Goal: Information Seeking & Learning: Learn about a topic

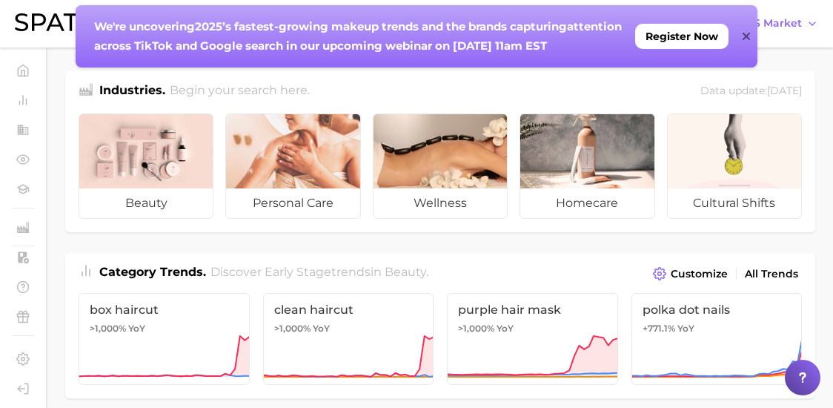
click at [741, 35] on div "We're uncovering 2025’s fastest-growing makeup trends and the brands capturing …" at bounding box center [417, 36] width 682 height 62
click at [744, 34] on icon at bounding box center [745, 36] width 7 height 7
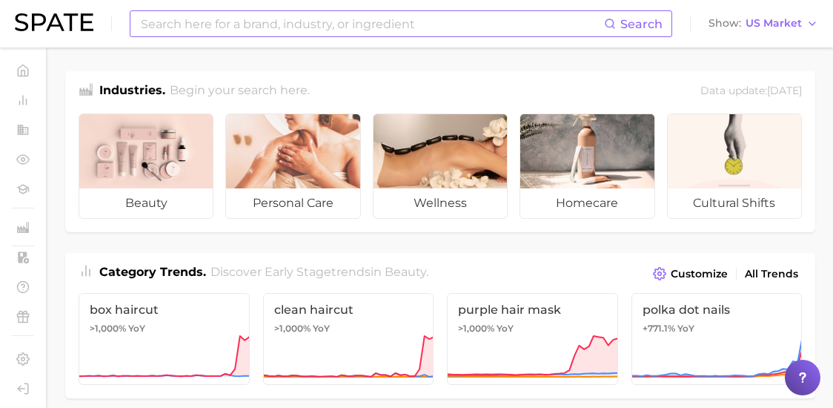
click at [306, 30] on input at bounding box center [371, 23] width 465 height 25
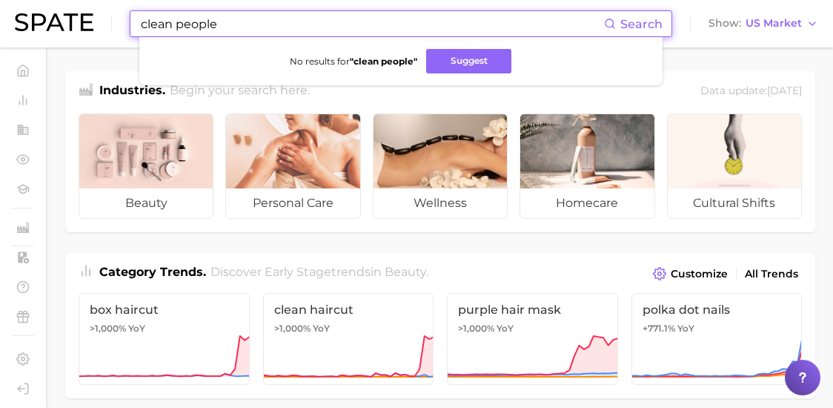
drag, startPoint x: 219, startPoint y: 24, endPoint x: 174, endPoint y: 27, distance: 45.3
click at [174, 27] on input "clean people" at bounding box center [371, 23] width 465 height 25
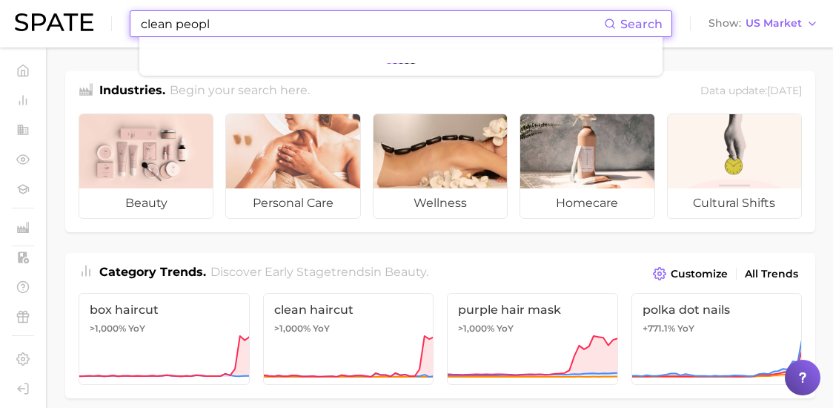
type input "clean people"
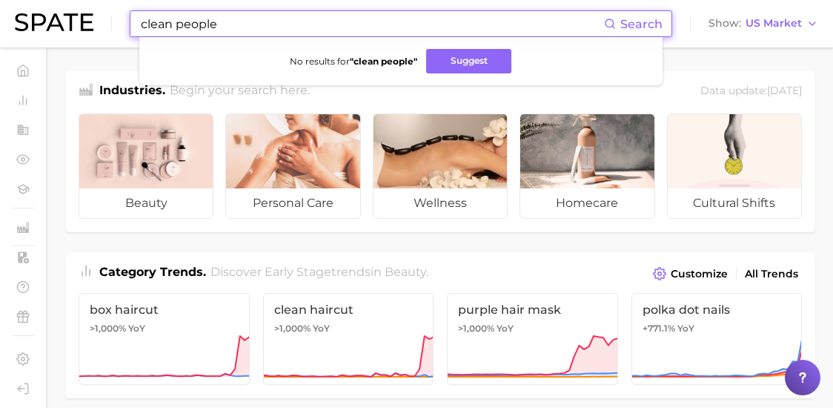
click at [266, 24] on input "clean people" at bounding box center [371, 23] width 465 height 25
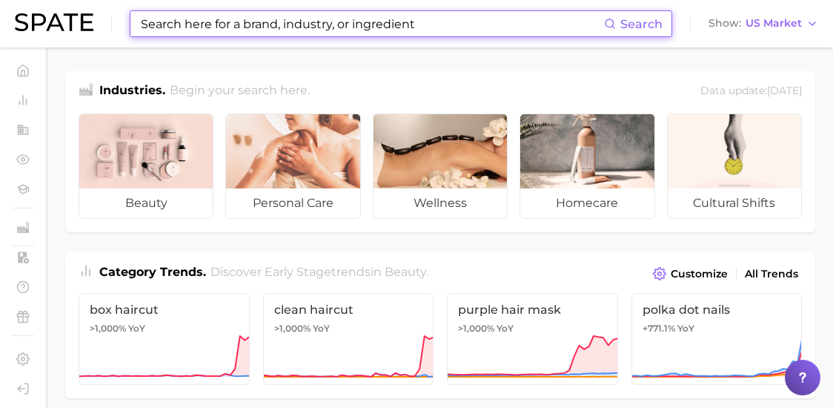
click at [423, 19] on input at bounding box center [371, 23] width 465 height 25
click at [302, 37] on div "Search Show US Market" at bounding box center [417, 23] width 804 height 47
click at [289, 23] on input at bounding box center [371, 23] width 465 height 25
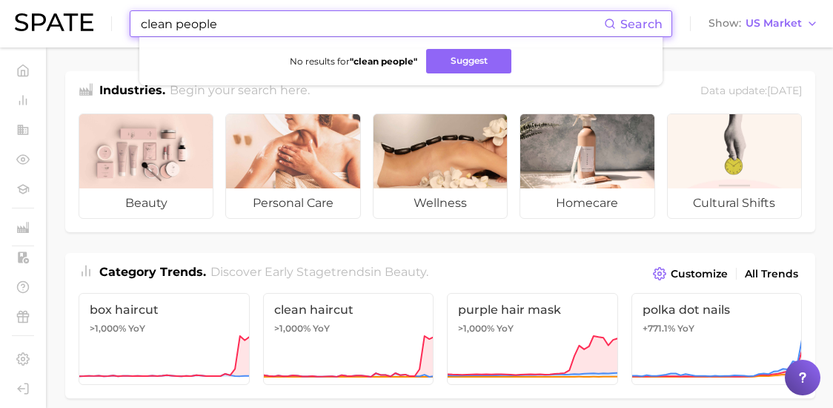
click at [277, 27] on input "clean people" at bounding box center [371, 23] width 465 height 25
click at [476, 63] on button "Suggest" at bounding box center [468, 61] width 85 height 24
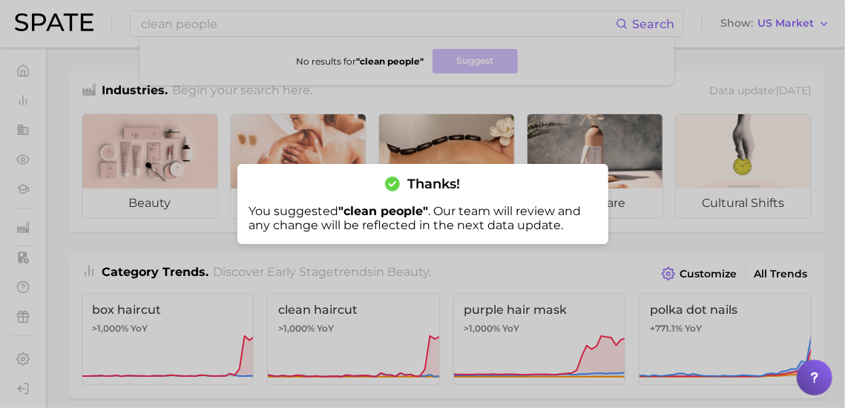
click at [545, 177] on div "Thanks! You suggested " clean people " . Our team will review and any change wi…" at bounding box center [422, 204] width 371 height 80
click at [487, 119] on div at bounding box center [422, 204] width 845 height 408
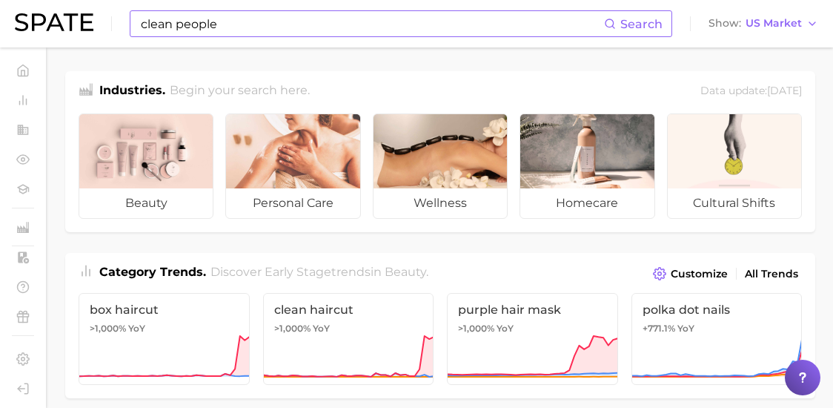
click at [257, 27] on input "clean people" at bounding box center [371, 23] width 465 height 25
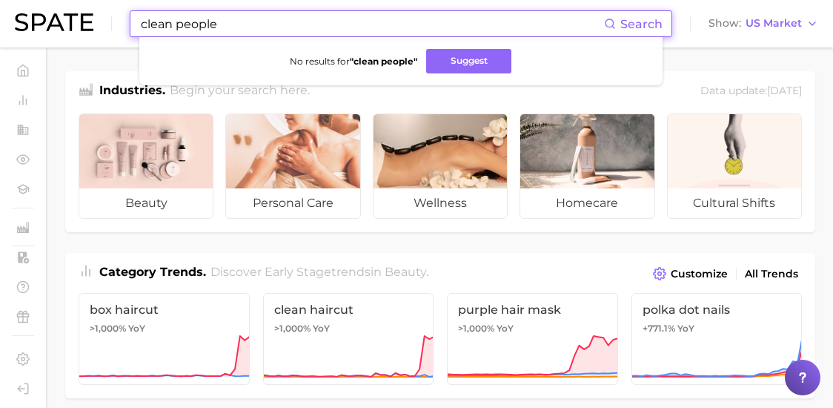
click at [257, 27] on input "clean people" at bounding box center [371, 23] width 465 height 25
click at [257, 27] on input "earth breeze" at bounding box center [371, 23] width 465 height 25
click at [257, 30] on input "earth breeze" at bounding box center [371, 23] width 465 height 25
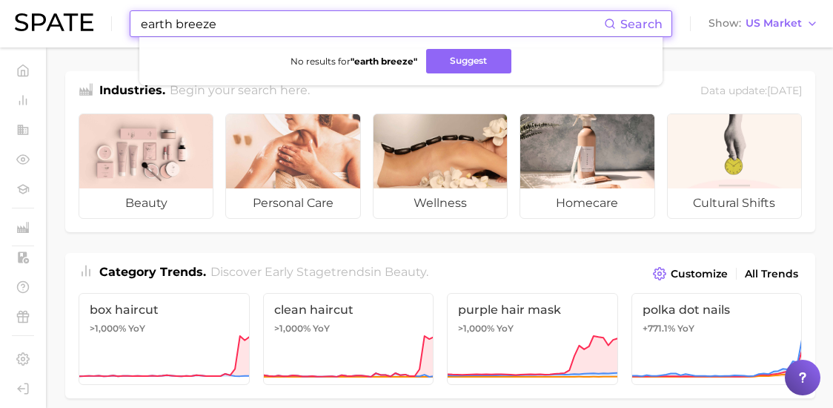
drag, startPoint x: 257, startPoint y: 30, endPoint x: 257, endPoint y: 46, distance: 15.6
click at [257, 37] on div "earth breeze Search No results for " earth breeze " Suggest" at bounding box center [401, 23] width 543 height 27
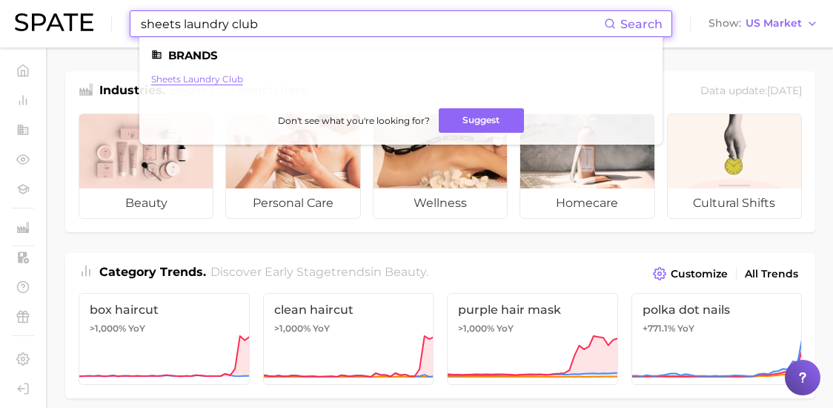
type input "sheets laundry club"
click at [216, 82] on link "sheets laundry club" at bounding box center [197, 78] width 92 height 11
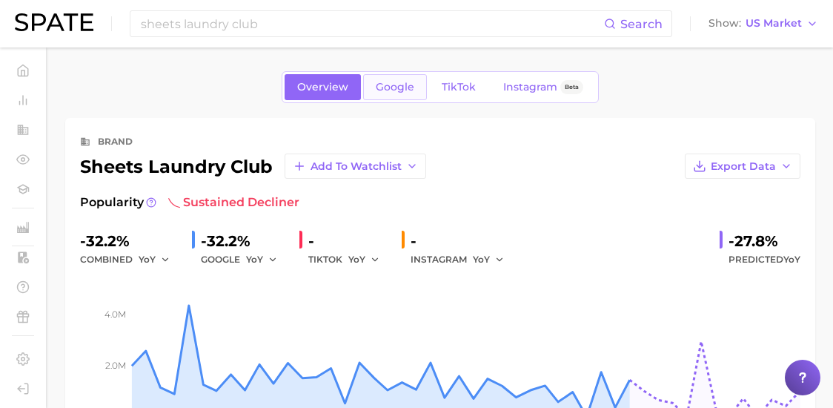
click at [405, 78] on link "Google" at bounding box center [395, 87] width 64 height 26
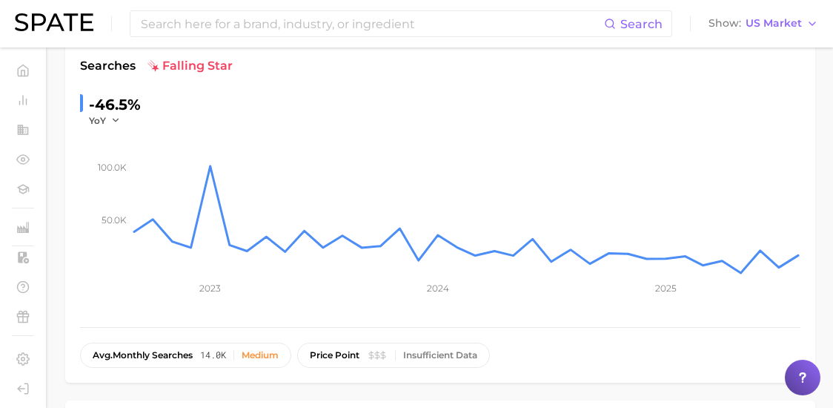
scroll to position [148, 0]
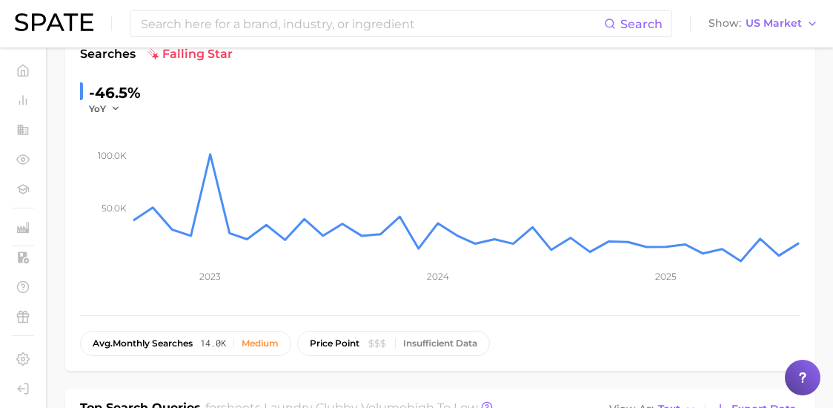
click at [127, 93] on div "-46.5%" at bounding box center [115, 93] width 52 height 24
click at [113, 93] on div "-46.5%" at bounding box center [115, 93] width 52 height 24
click at [258, 22] on input at bounding box center [371, 23] width 465 height 25
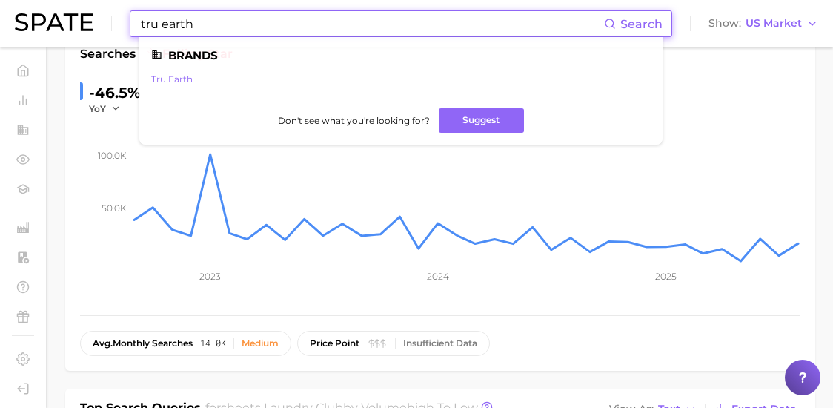
type input "tru earth"
click at [184, 81] on link "tru earth" at bounding box center [172, 78] width 42 height 11
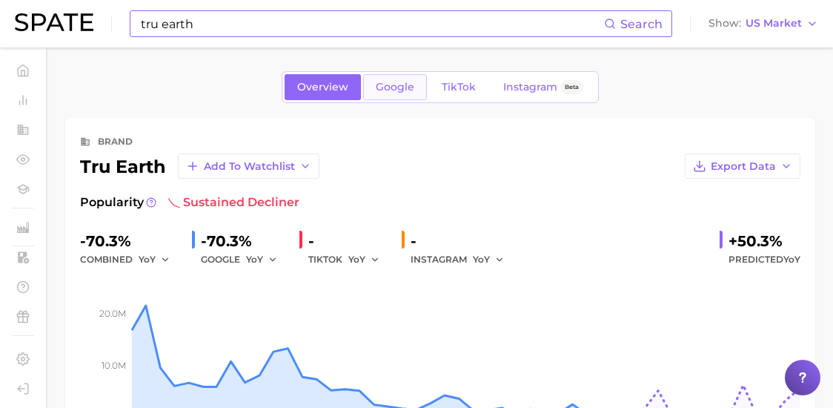
click at [386, 91] on span "Google" at bounding box center [395, 87] width 39 height 13
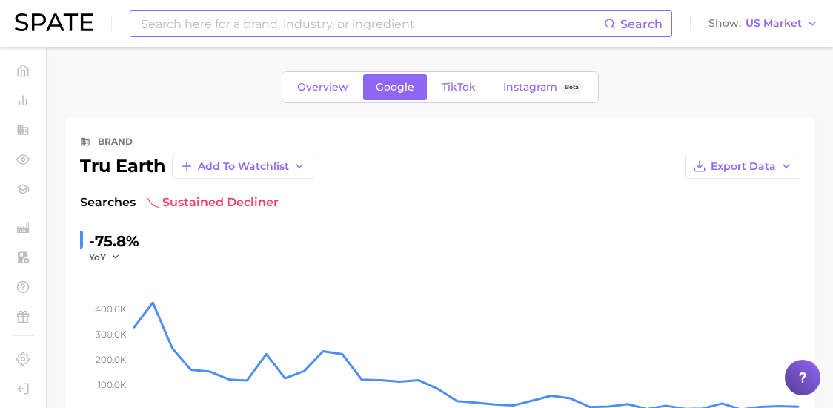
click at [231, 19] on input at bounding box center [371, 23] width 465 height 25
type input "proofed"
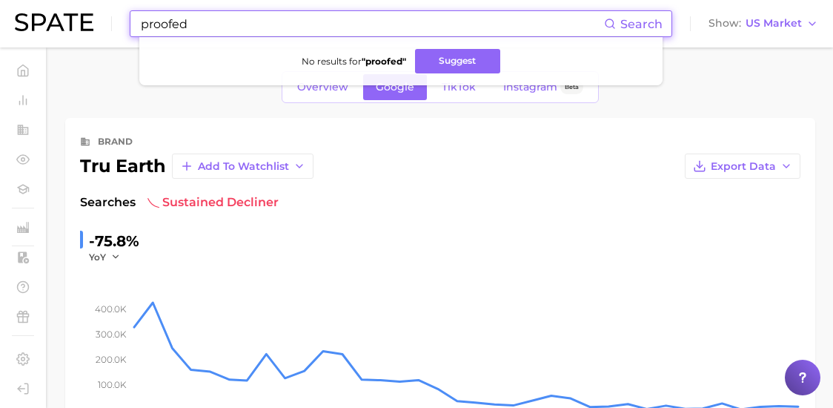
click at [233, 20] on input "proofed" at bounding box center [371, 23] width 465 height 25
click at [234, 20] on input "proofed" at bounding box center [371, 23] width 465 height 25
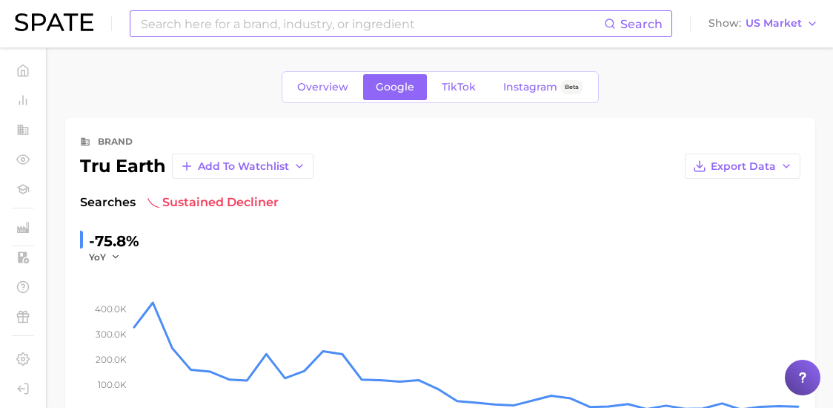
click at [165, 27] on input at bounding box center [371, 23] width 465 height 25
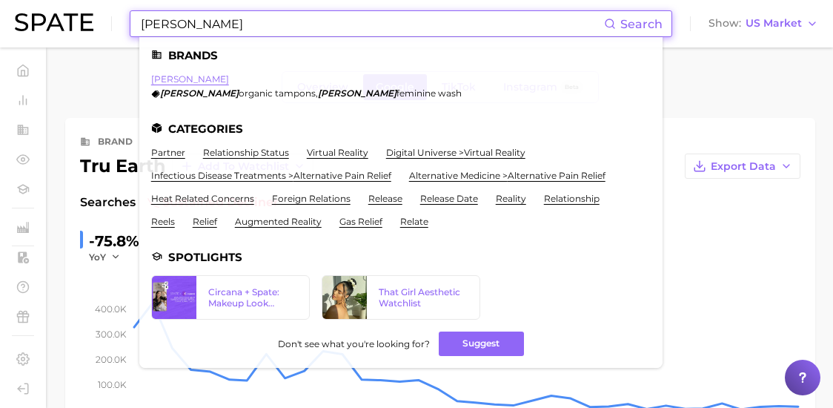
type input "[PERSON_NAME]"
click at [161, 84] on link "[PERSON_NAME]" at bounding box center [190, 78] width 78 height 11
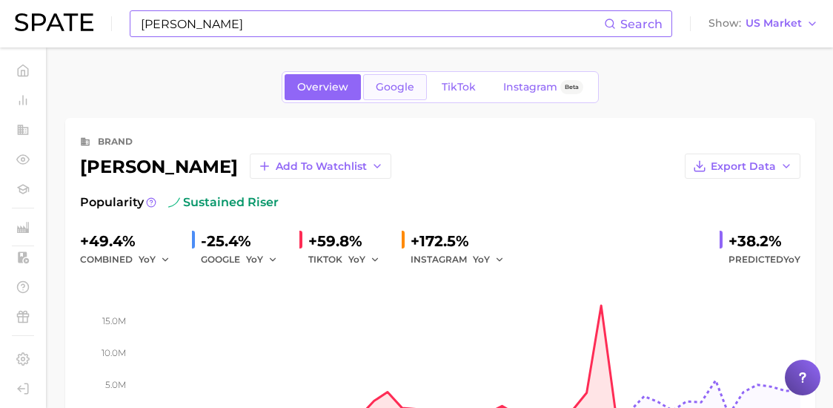
click at [380, 89] on span "Google" at bounding box center [395, 87] width 39 height 13
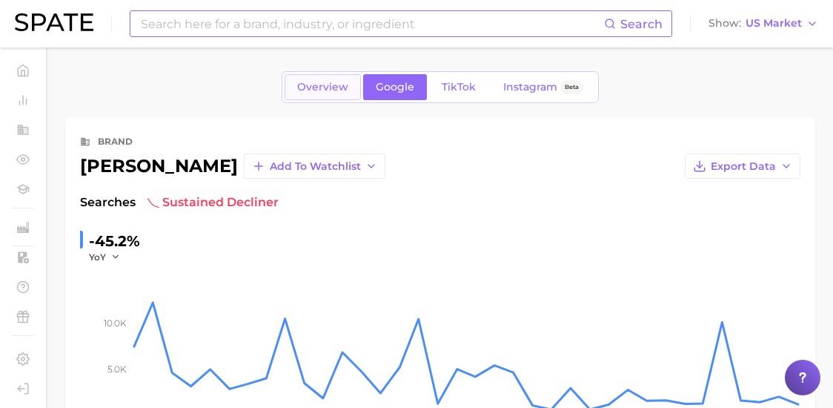
click at [295, 86] on link "Overview" at bounding box center [323, 87] width 76 height 26
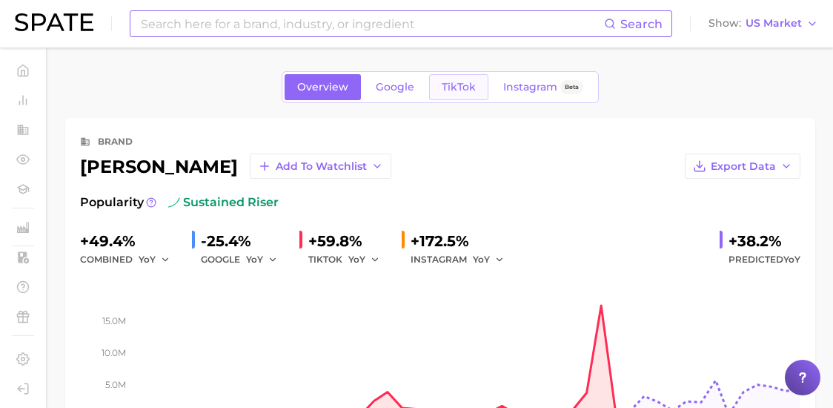
click at [458, 91] on span "TikTok" at bounding box center [459, 87] width 34 height 13
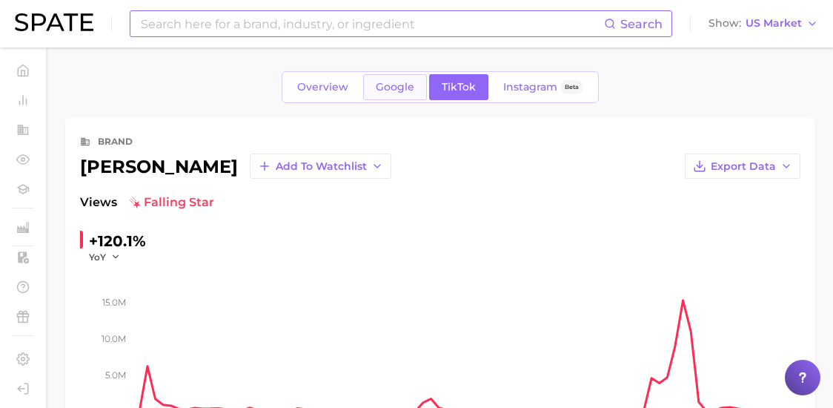
click at [397, 94] on link "Google" at bounding box center [395, 87] width 64 height 26
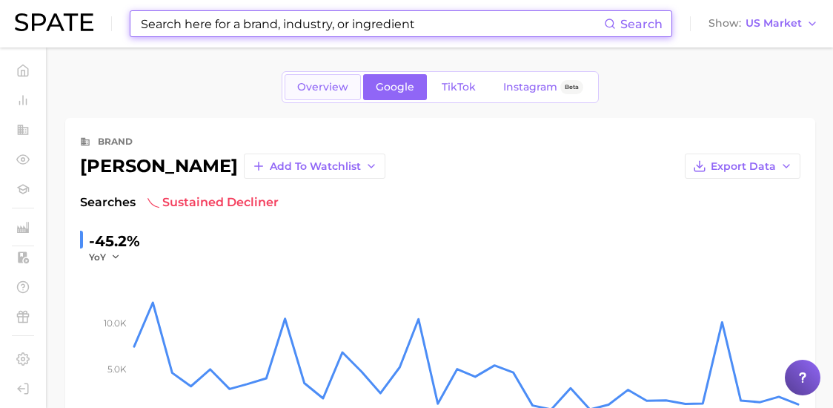
click at [334, 91] on span "Overview" at bounding box center [322, 87] width 51 height 13
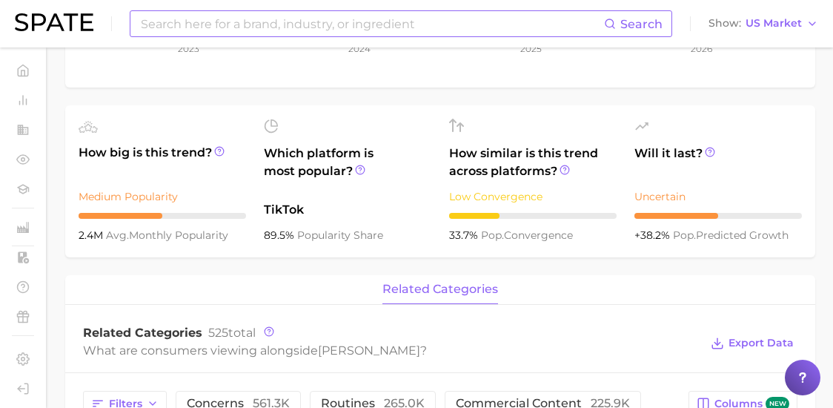
scroll to position [371, 0]
